Goal: Find specific page/section: Find specific page/section

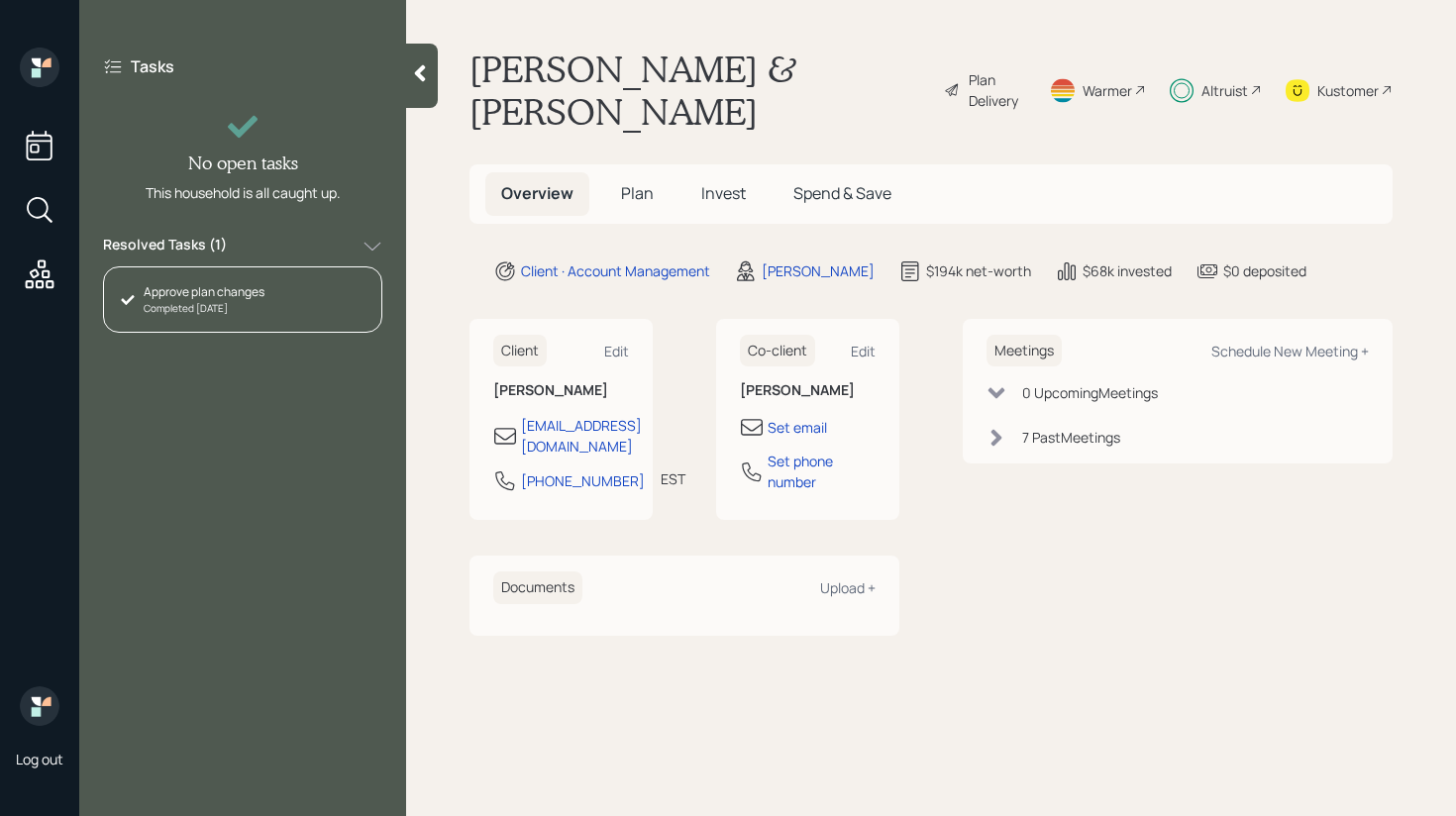
click at [235, 246] on div "Resolved Tasks ( 1 )" at bounding box center [242, 247] width 280 height 24
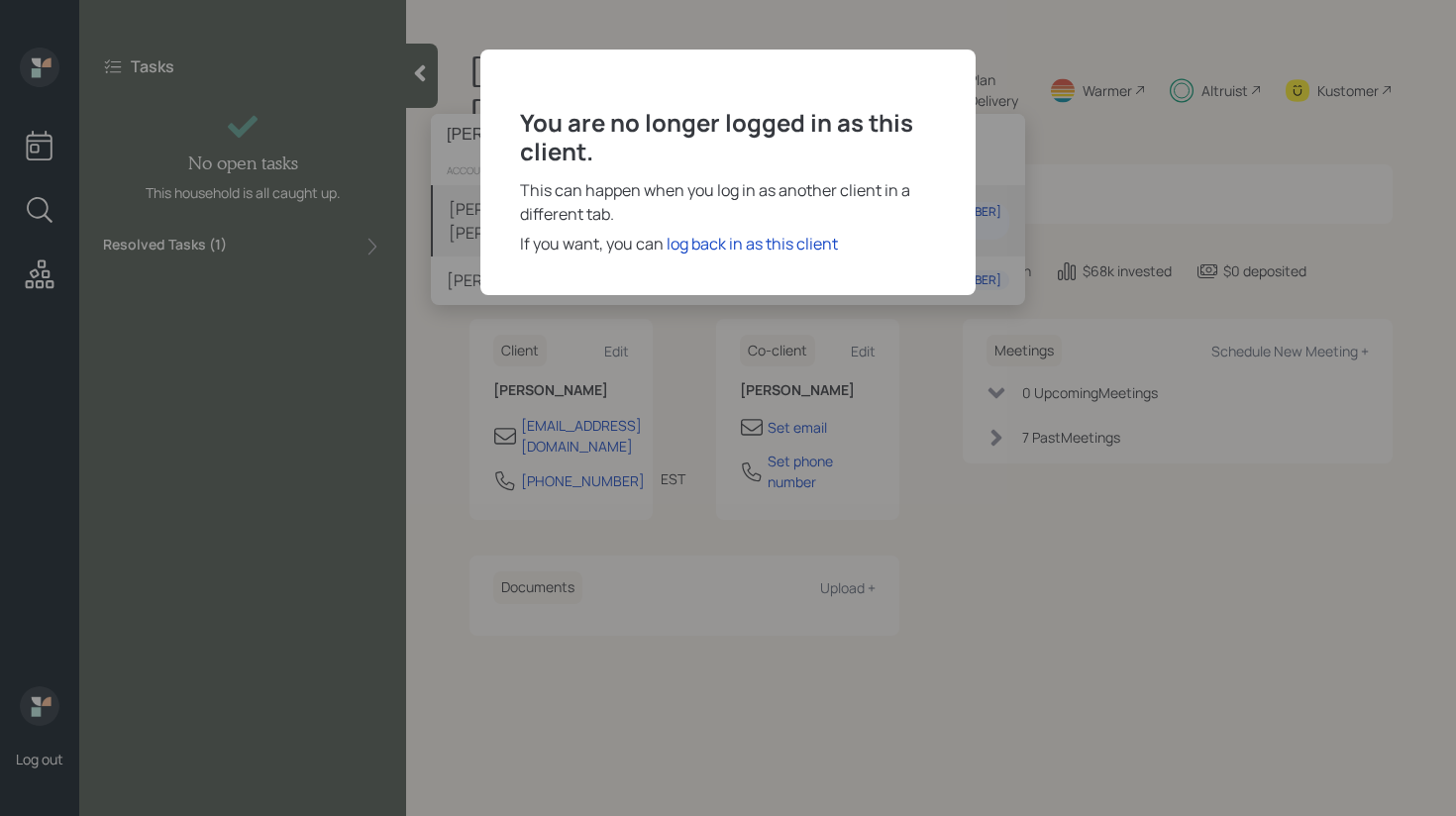
type input "[PERSON_NAME]"
